Goal: Information Seeking & Learning: Learn about a topic

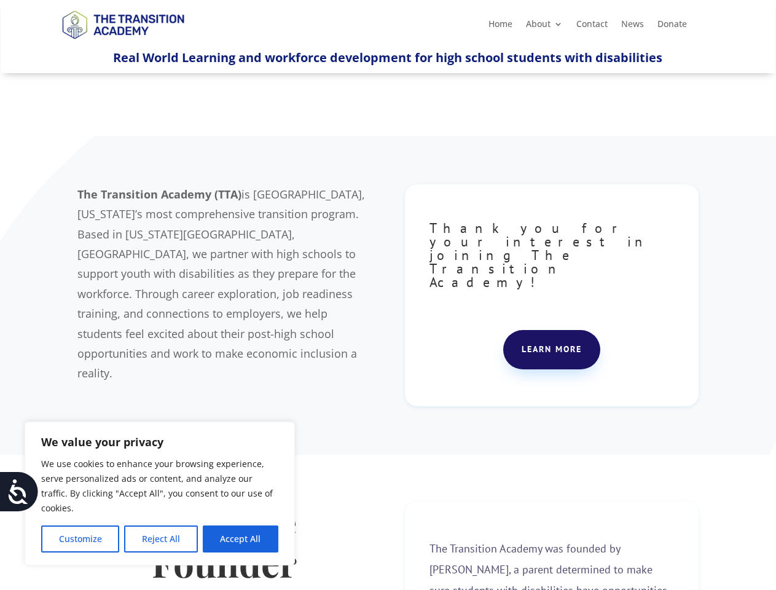
click at [388, 295] on div "The Transition Academy (TTA) is [GEOGRAPHIC_DATA], [US_STATE]’s most comprehens…" at bounding box center [387, 295] width 620 height 253
click at [80, 539] on button "Customize" at bounding box center [80, 538] width 78 height 27
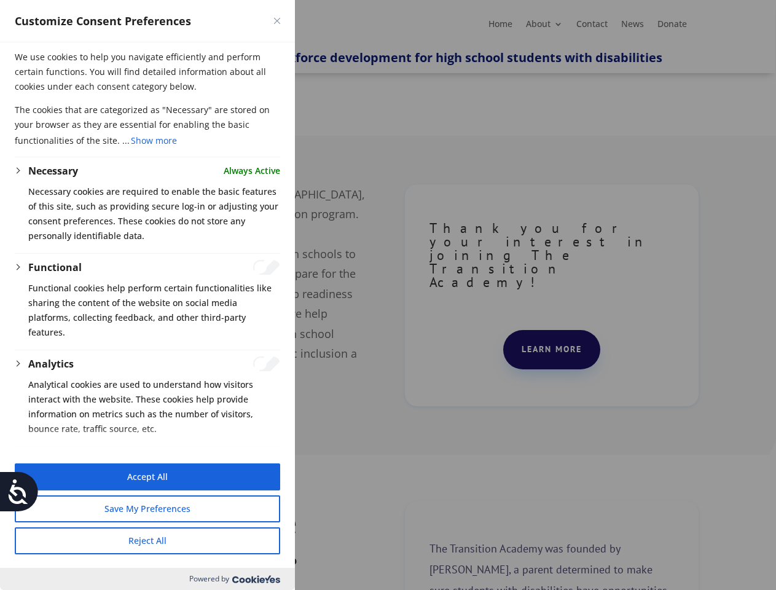
click at [160, 539] on button "Reject All" at bounding box center [147, 540] width 265 height 27
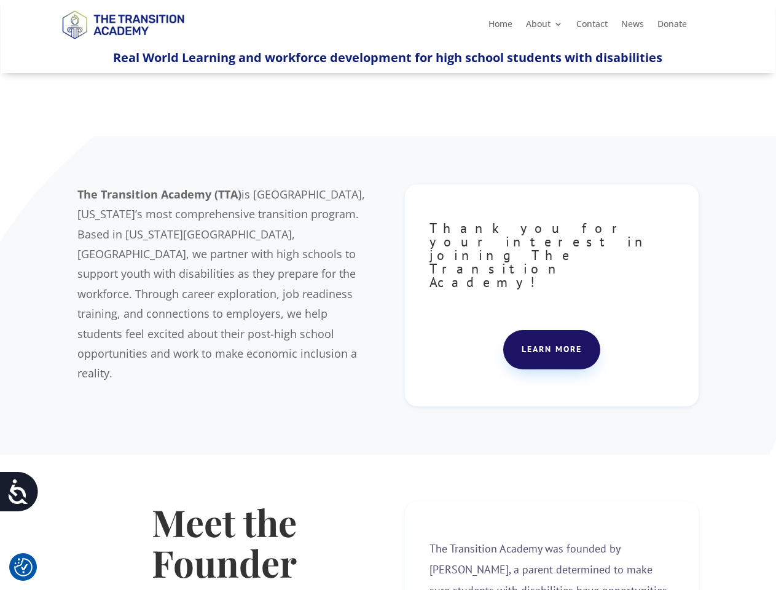
click at [240, 539] on strong "Meet the Founder" at bounding box center [224, 542] width 145 height 90
click at [19, 491] on icon at bounding box center [18, 491] width 25 height 25
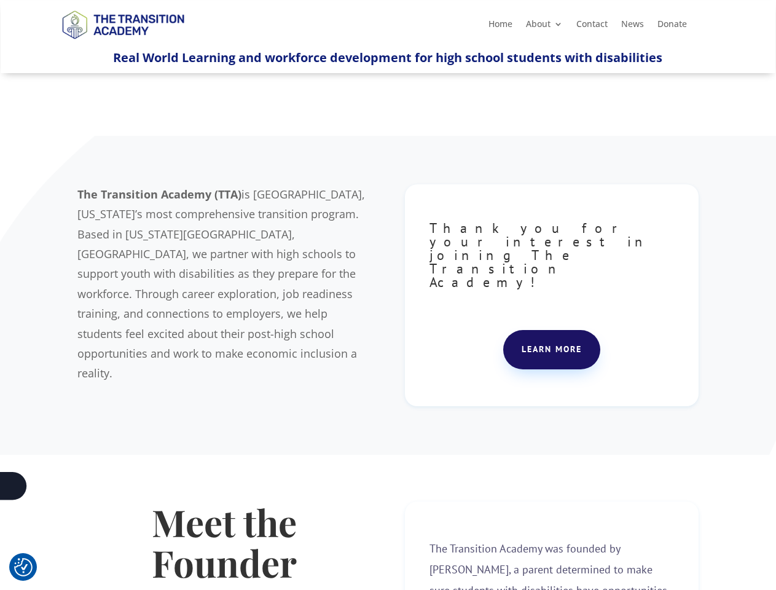
click at [388, 295] on div "The Transition Academy (TTA) is [GEOGRAPHIC_DATA], [US_STATE]’s most comprehens…" at bounding box center [387, 295] width 620 height 253
